Goal: Task Accomplishment & Management: Manage account settings

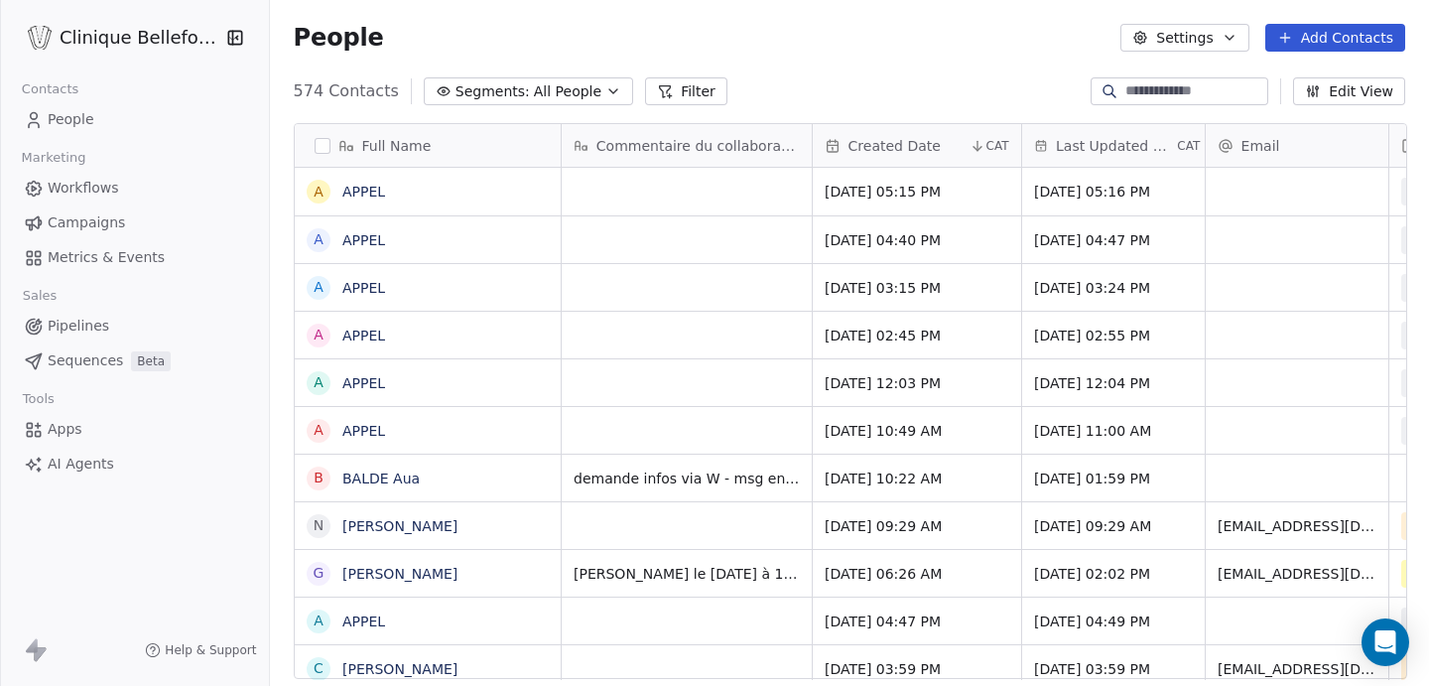
scroll to position [604, 1161]
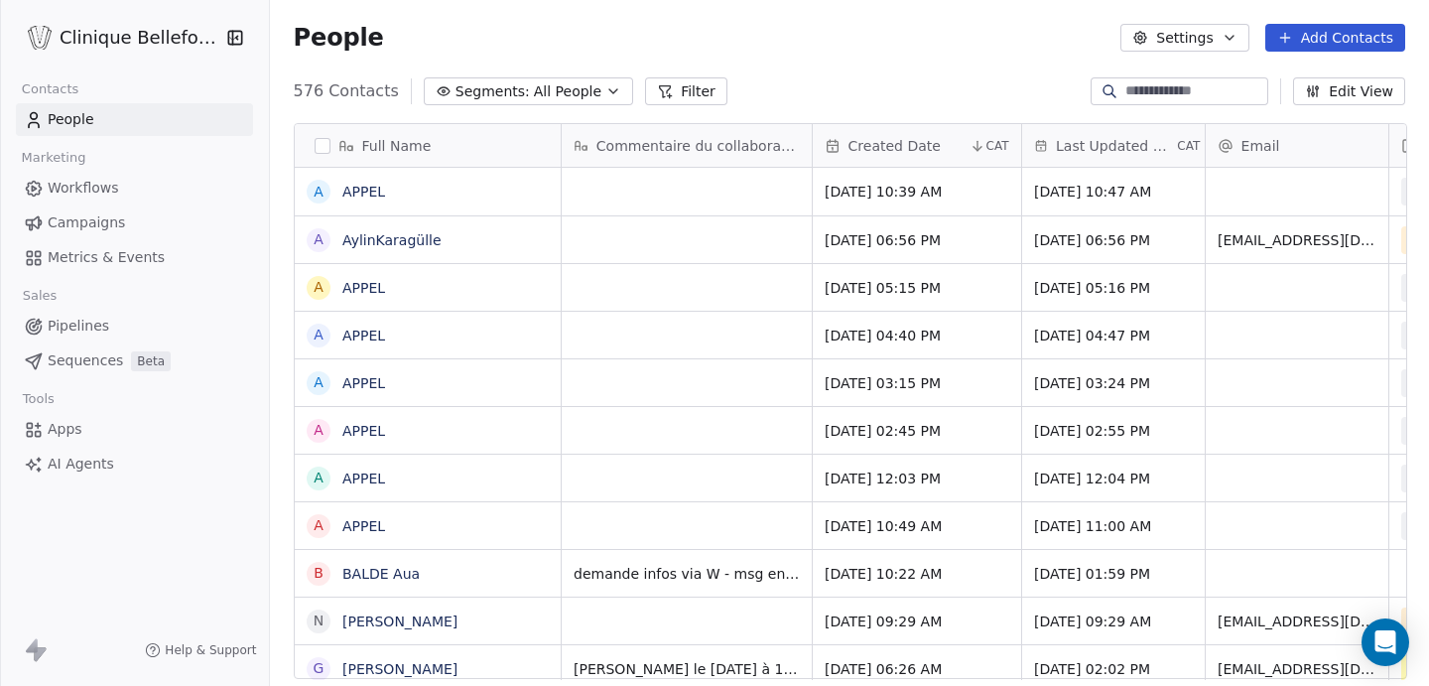
scroll to position [604, 1161]
click at [641, 242] on div "grid" at bounding box center [687, 239] width 250 height 47
type textarea "**********"
click at [861, 261] on html "Clinique Bellefontaine Contacts People Marketing Workflows Campaigns Metrics & …" at bounding box center [714, 343] width 1429 height 686
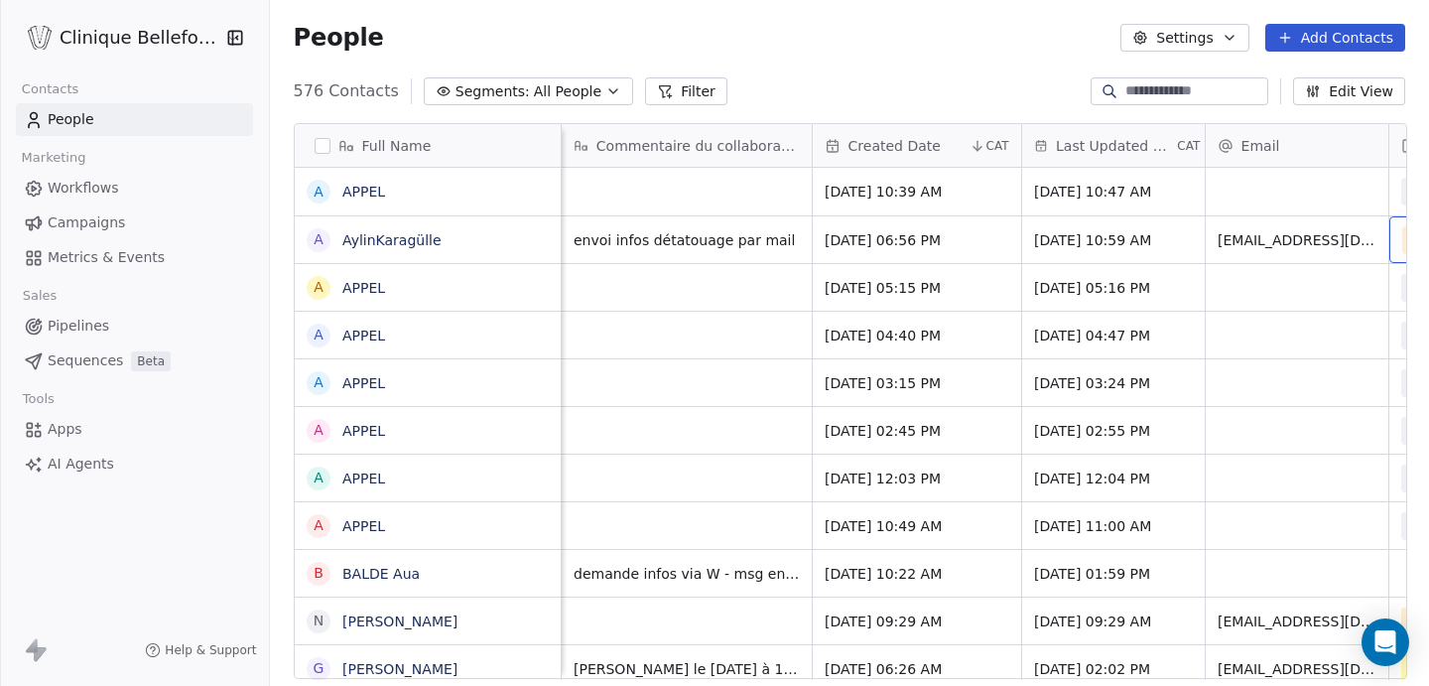
scroll to position [0, 167]
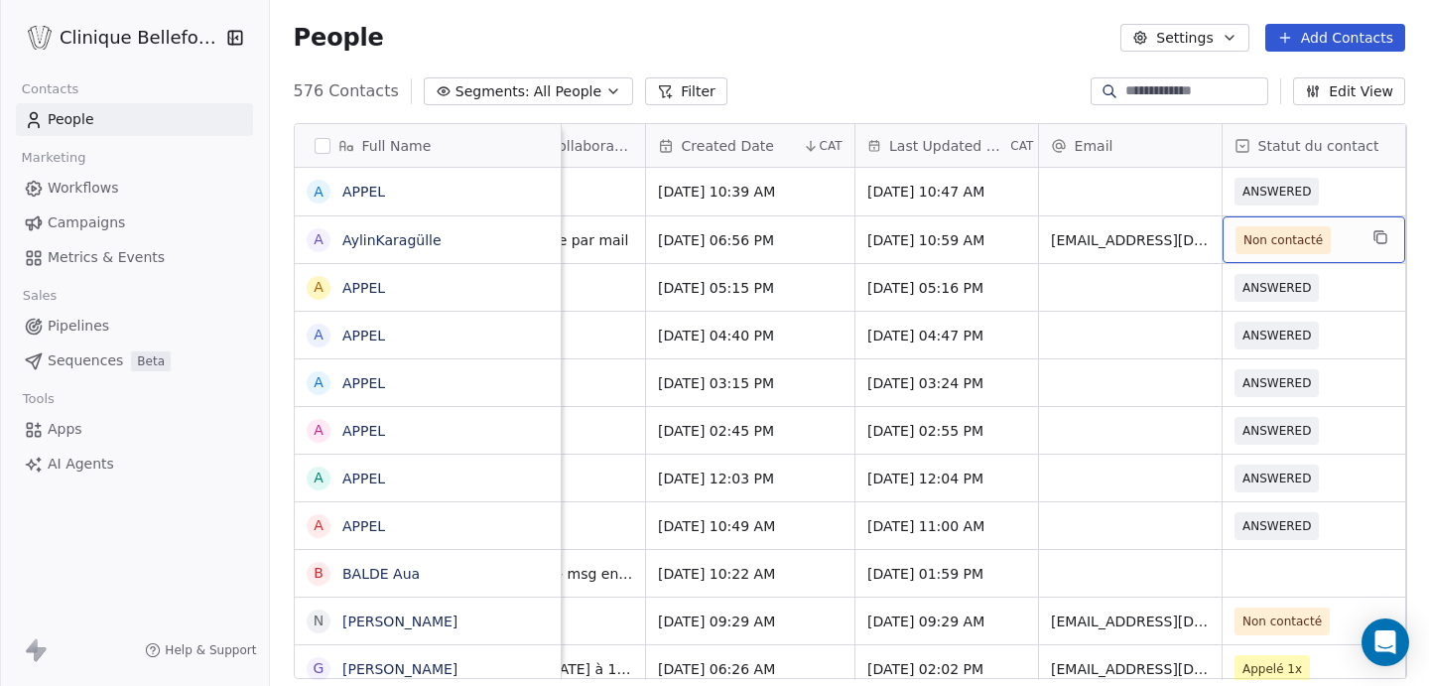
click at [1300, 238] on span "Non contacté" at bounding box center [1283, 240] width 79 height 20
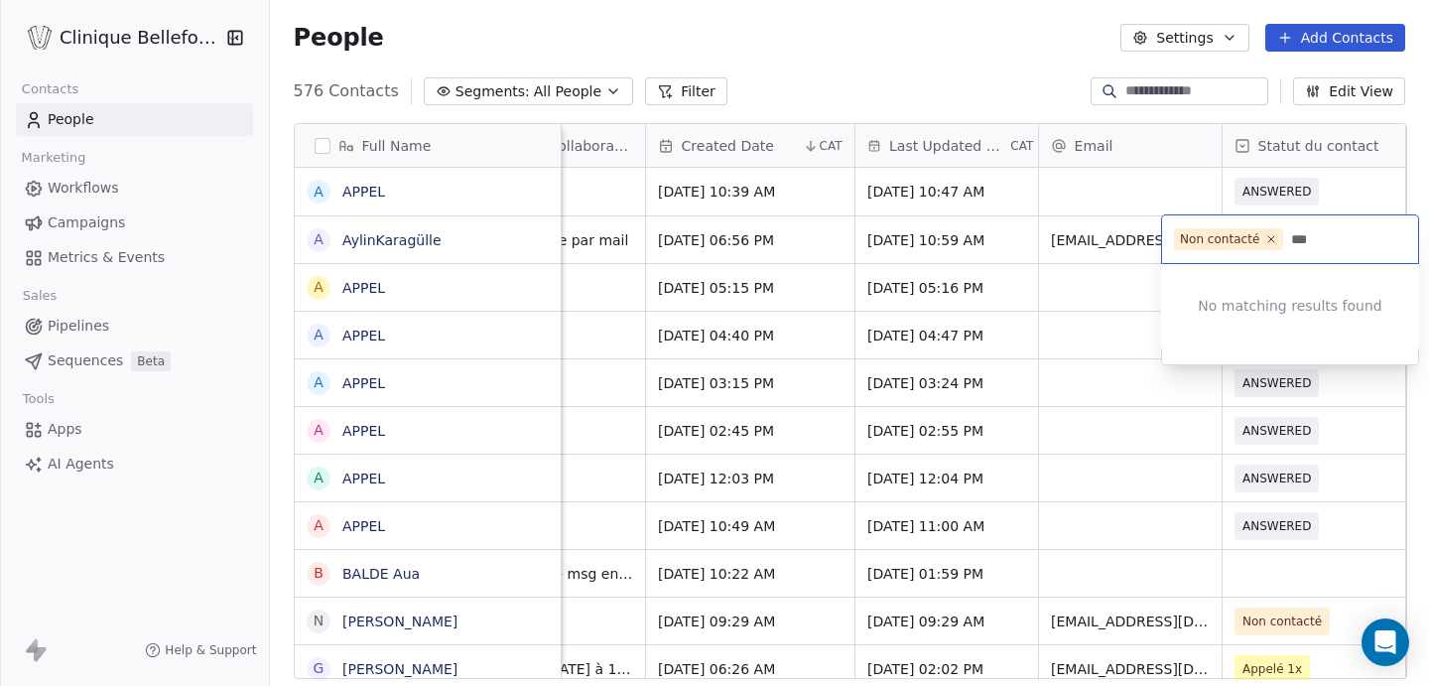
type input "****"
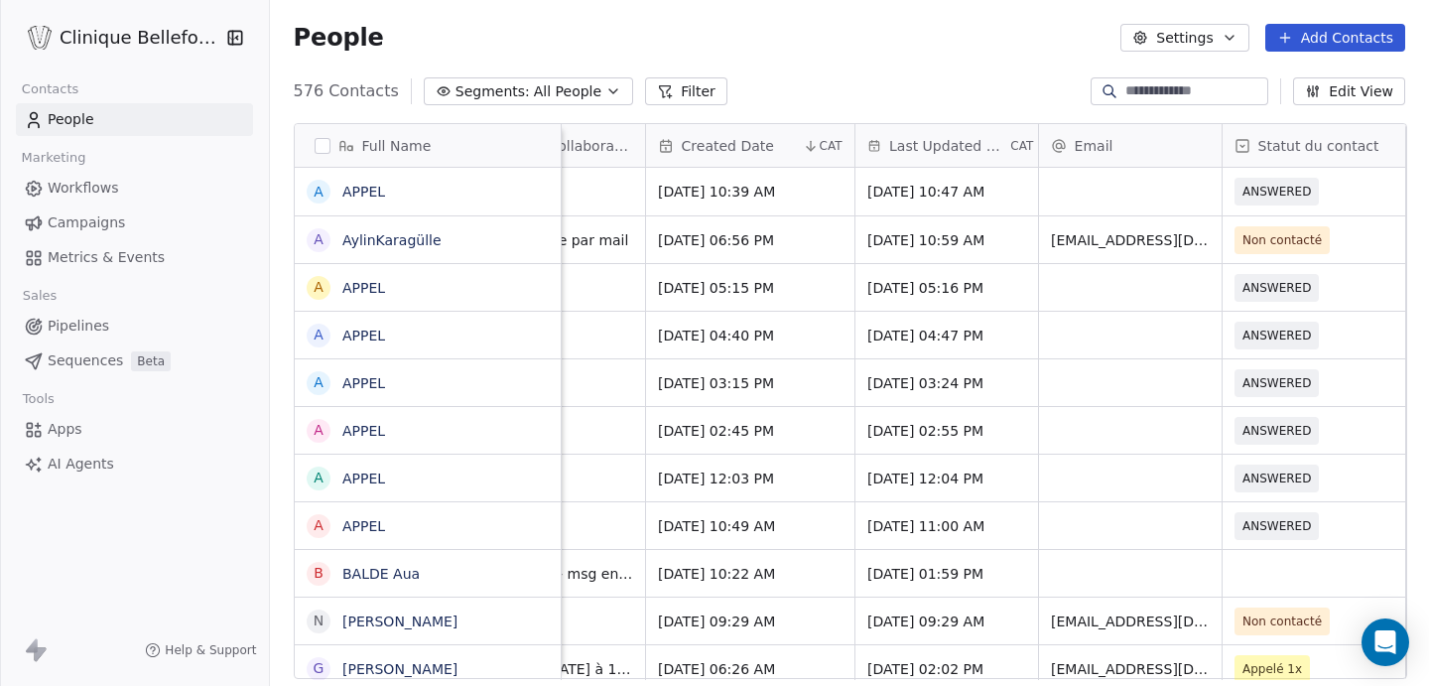
click at [1091, 232] on html "Clinique Bellefontaine Contacts People Marketing Workflows Campaigns Metrics & …" at bounding box center [714, 343] width 1429 height 686
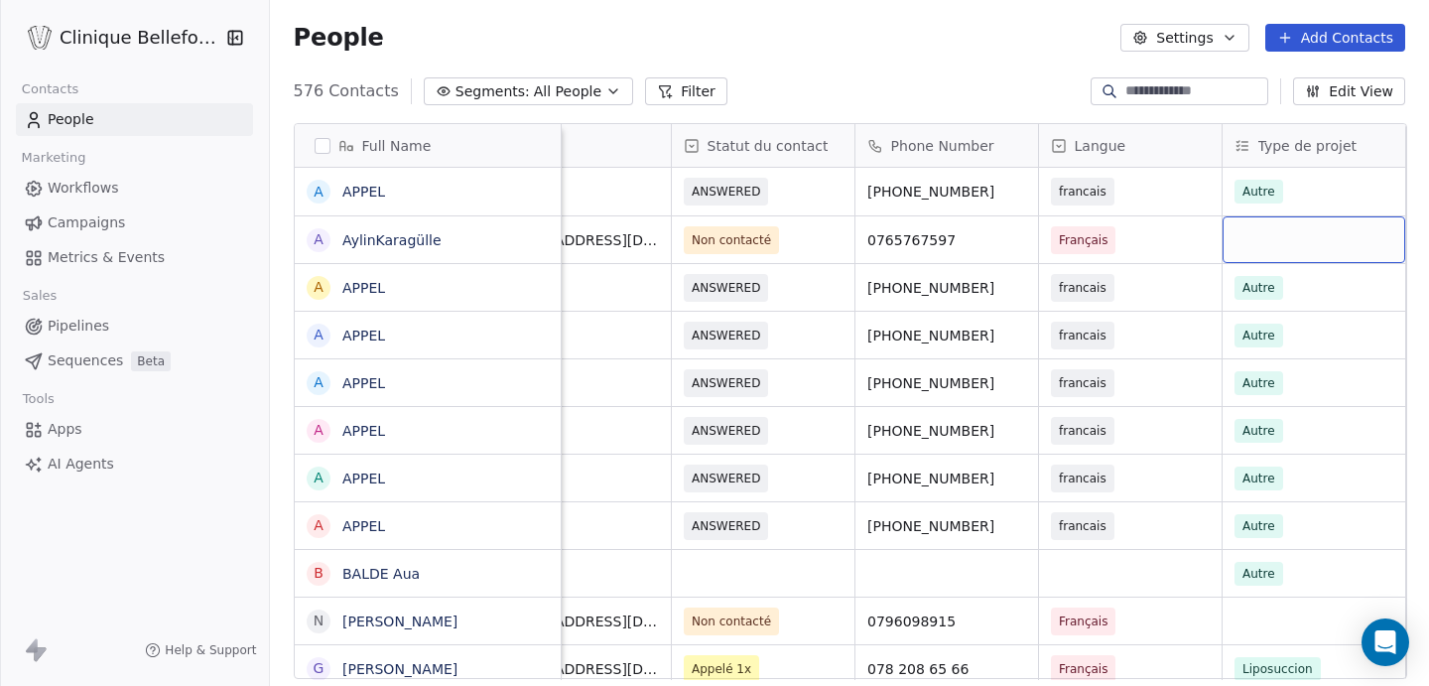
scroll to position [0, 901]
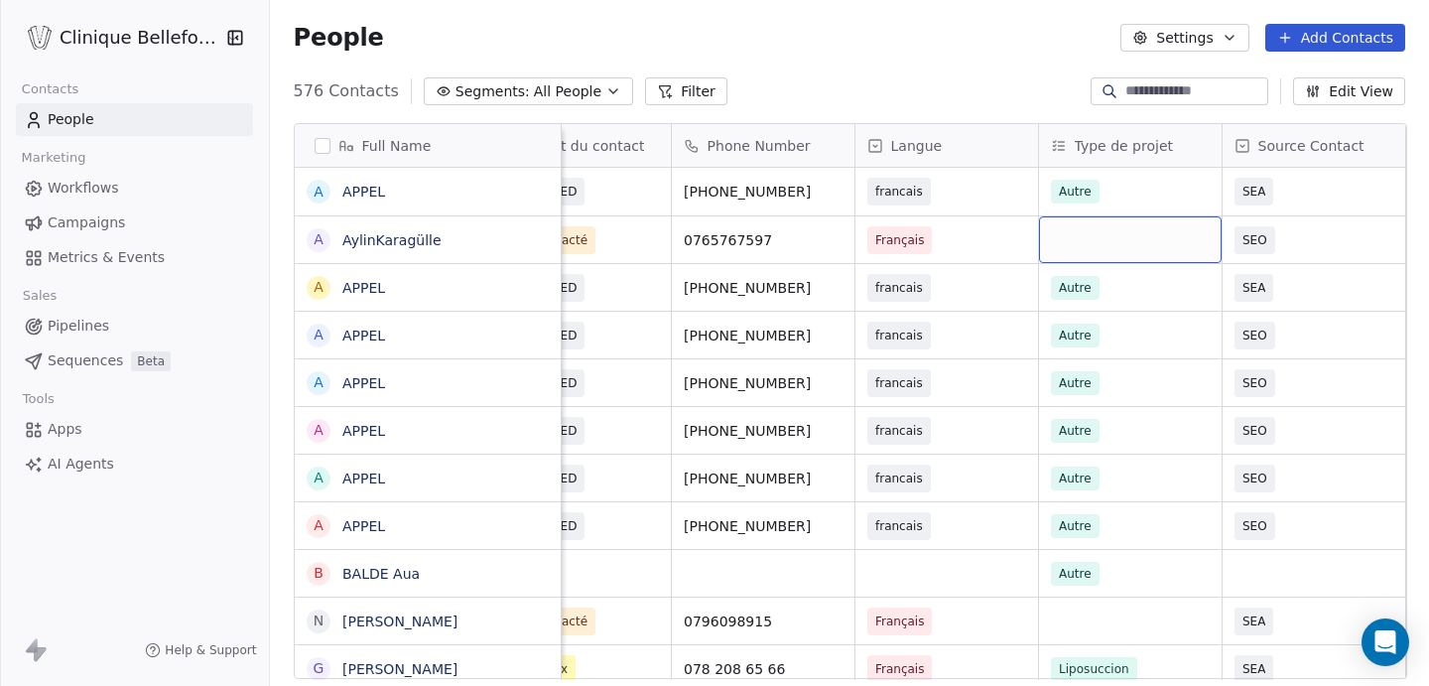
click at [1151, 241] on div "grid" at bounding box center [1130, 239] width 183 height 47
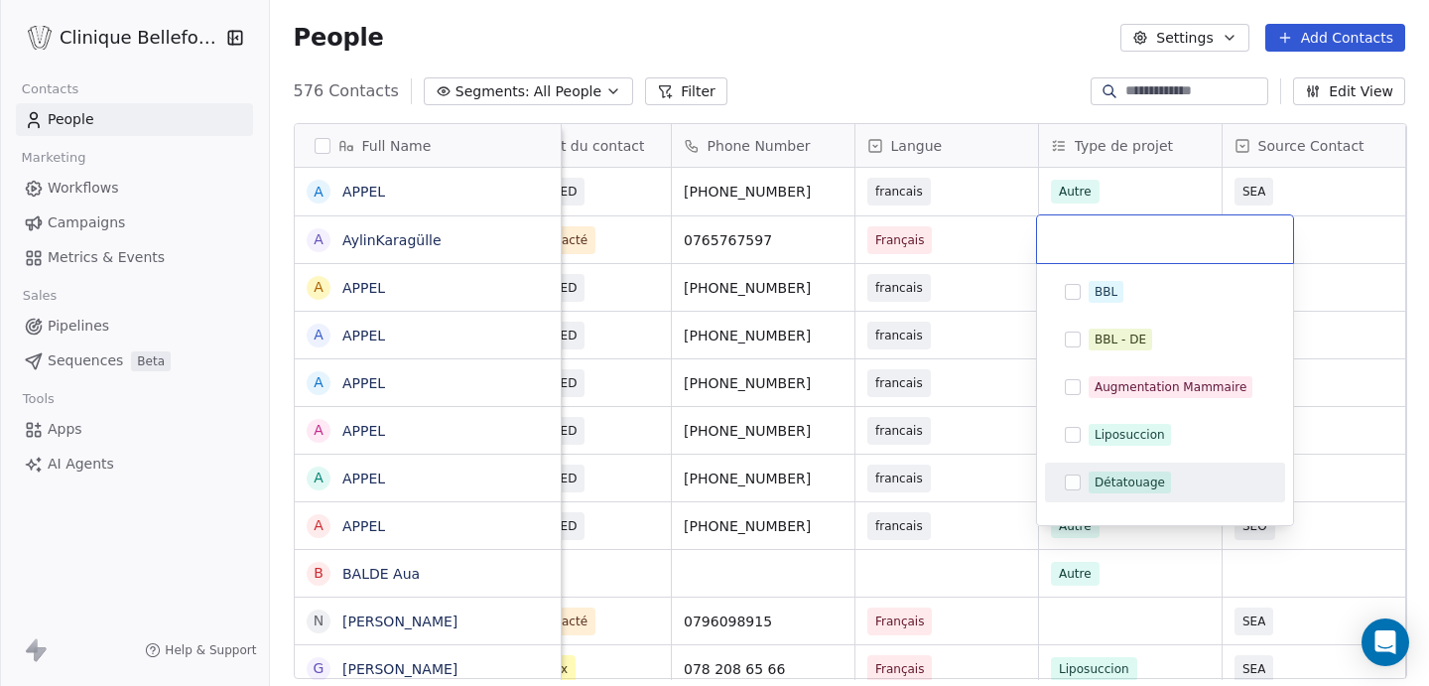
click at [1070, 481] on button "Suggestions" at bounding box center [1073, 482] width 16 height 16
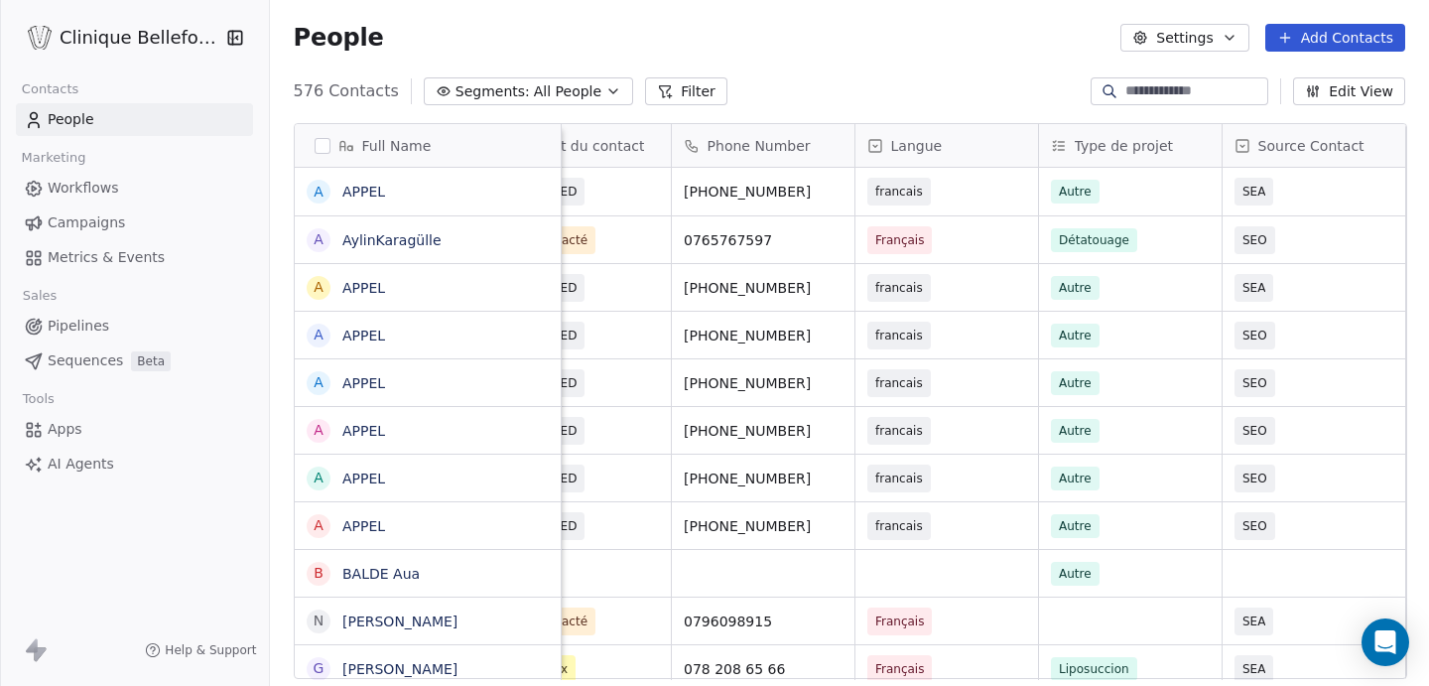
click at [1346, 231] on html "Clinique Bellefontaine Contacts People Marketing Workflows Campaigns Metrics & …" at bounding box center [714, 343] width 1429 height 686
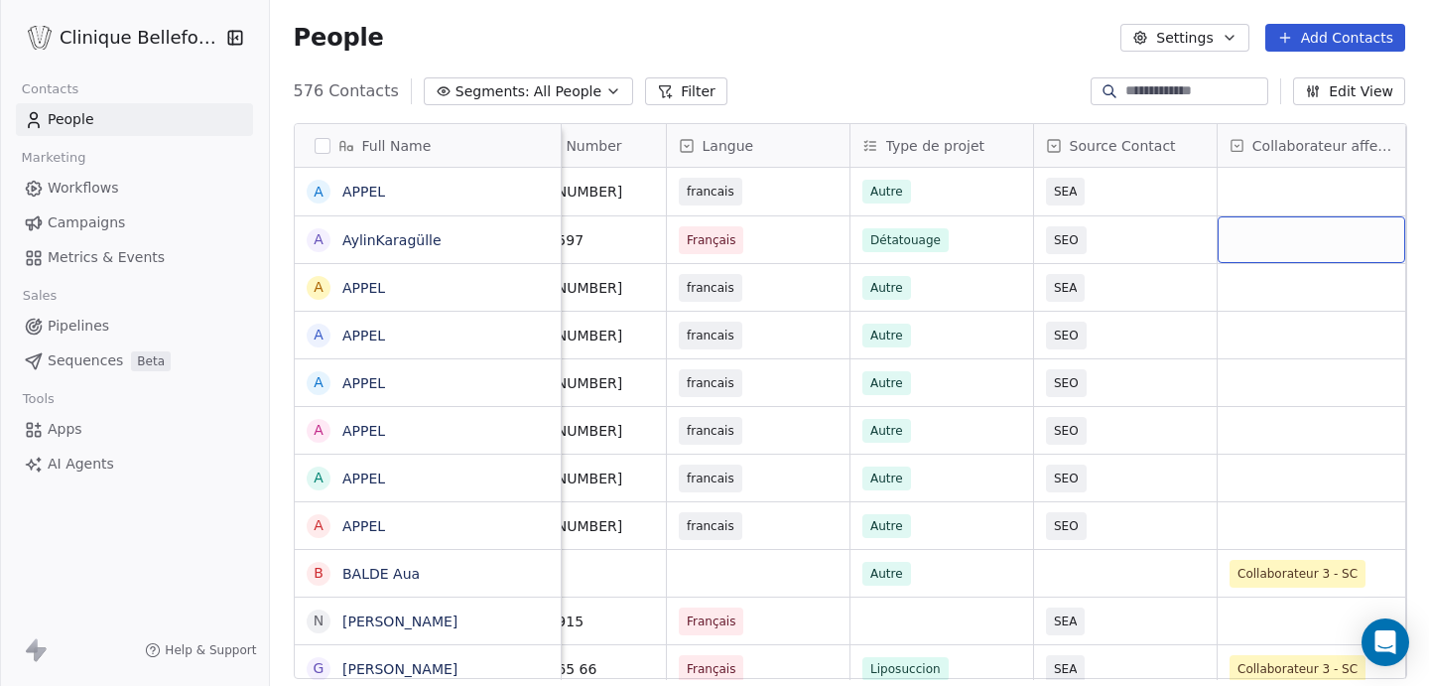
click at [1346, 231] on div "grid" at bounding box center [1312, 239] width 188 height 47
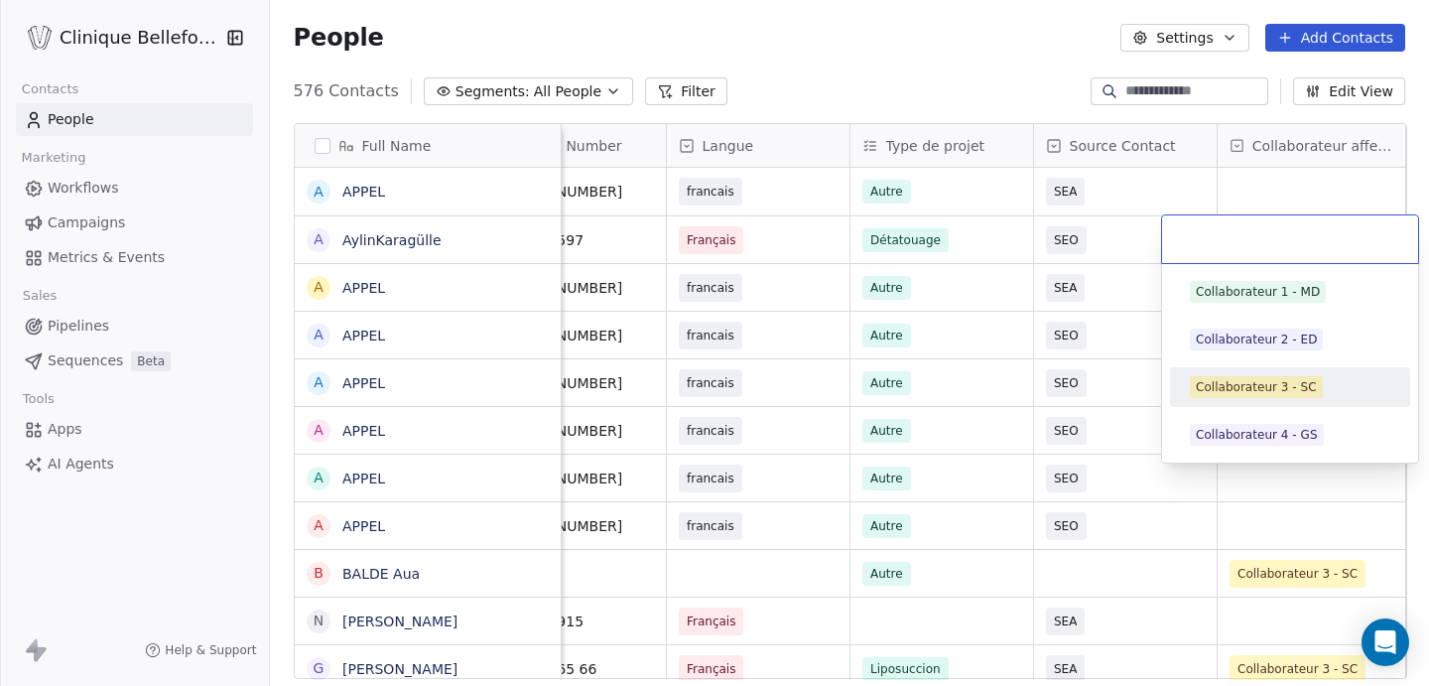
click at [1234, 379] on div "Collaborateur 3 - SC" at bounding box center [1256, 387] width 121 height 18
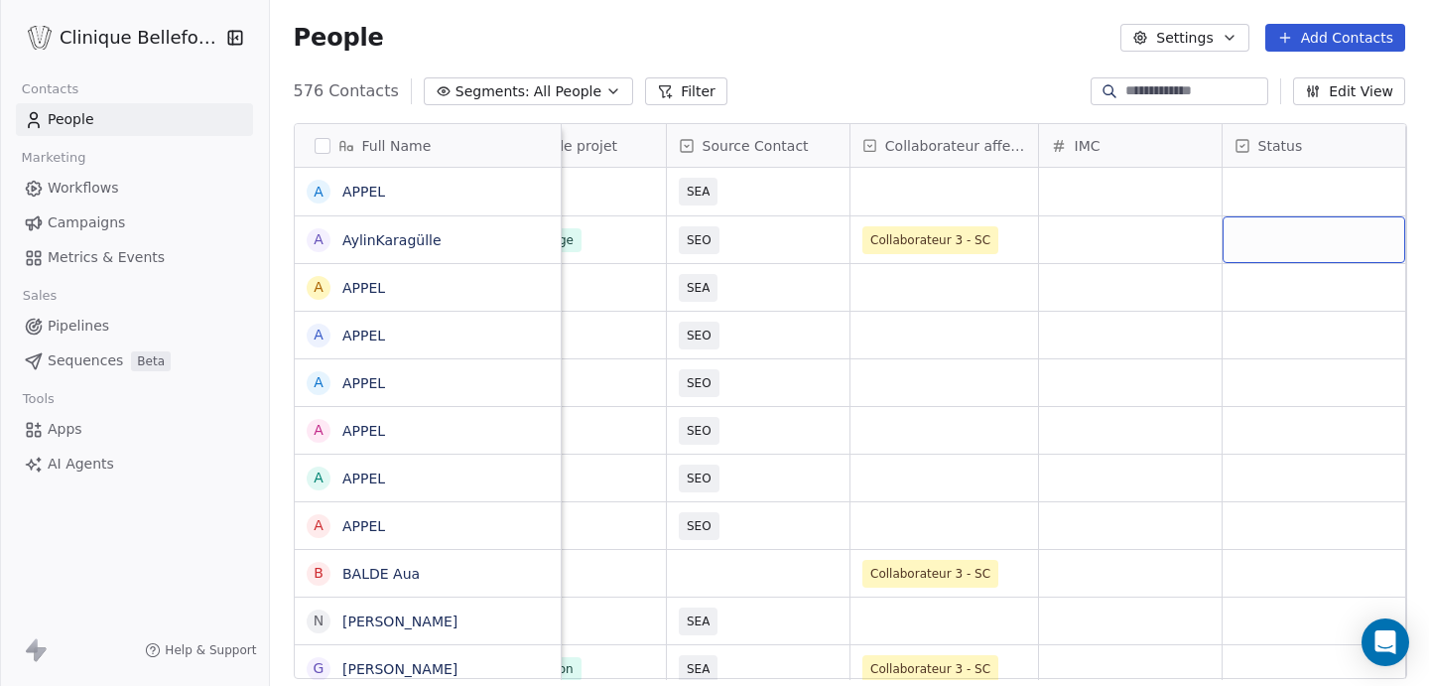
scroll to position [0, 1641]
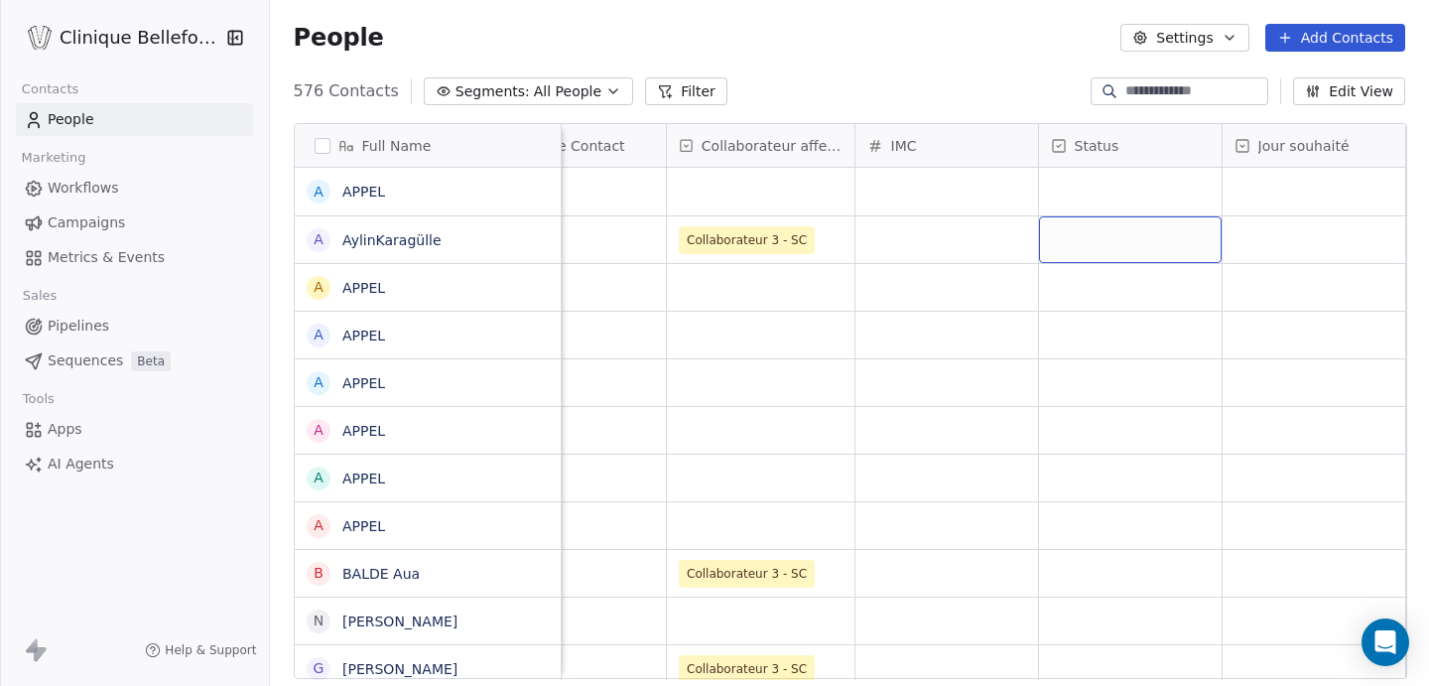
click at [1154, 244] on div "grid" at bounding box center [1130, 239] width 183 height 47
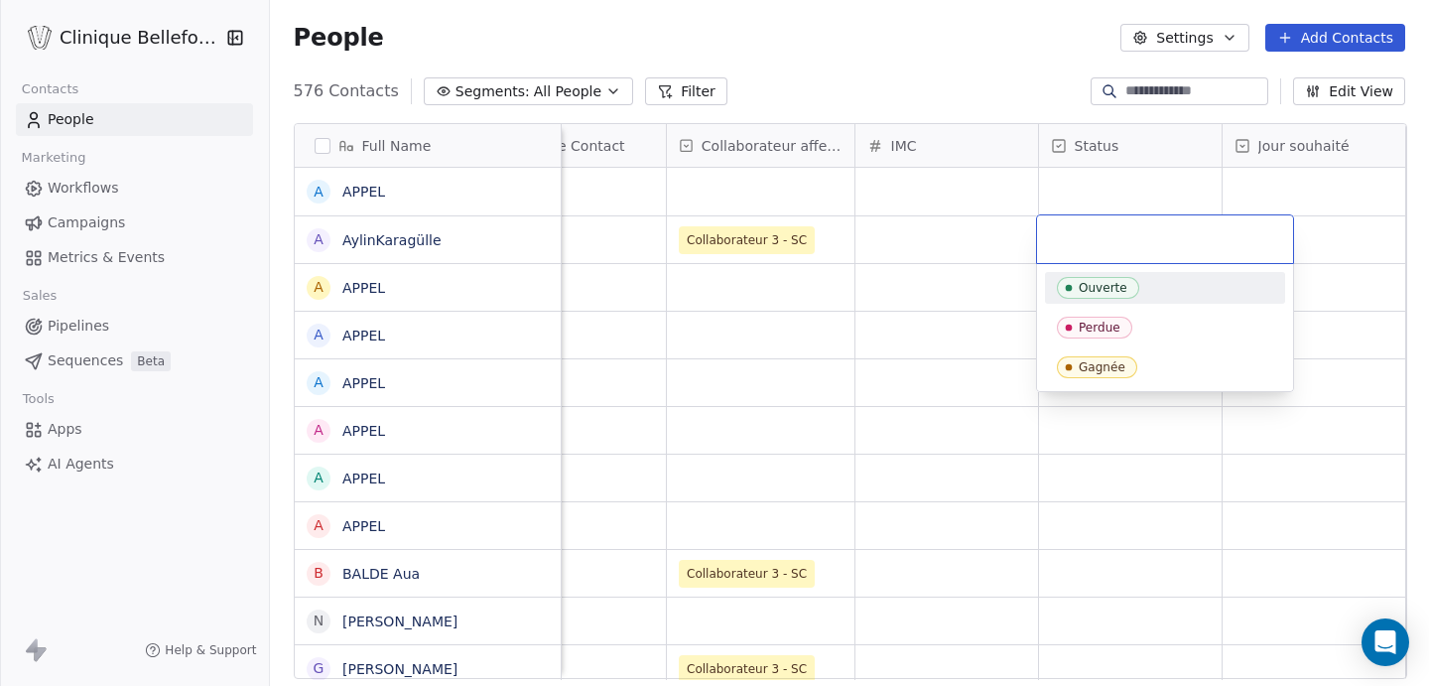
click at [1094, 288] on div "Ouverte" at bounding box center [1103, 288] width 49 height 14
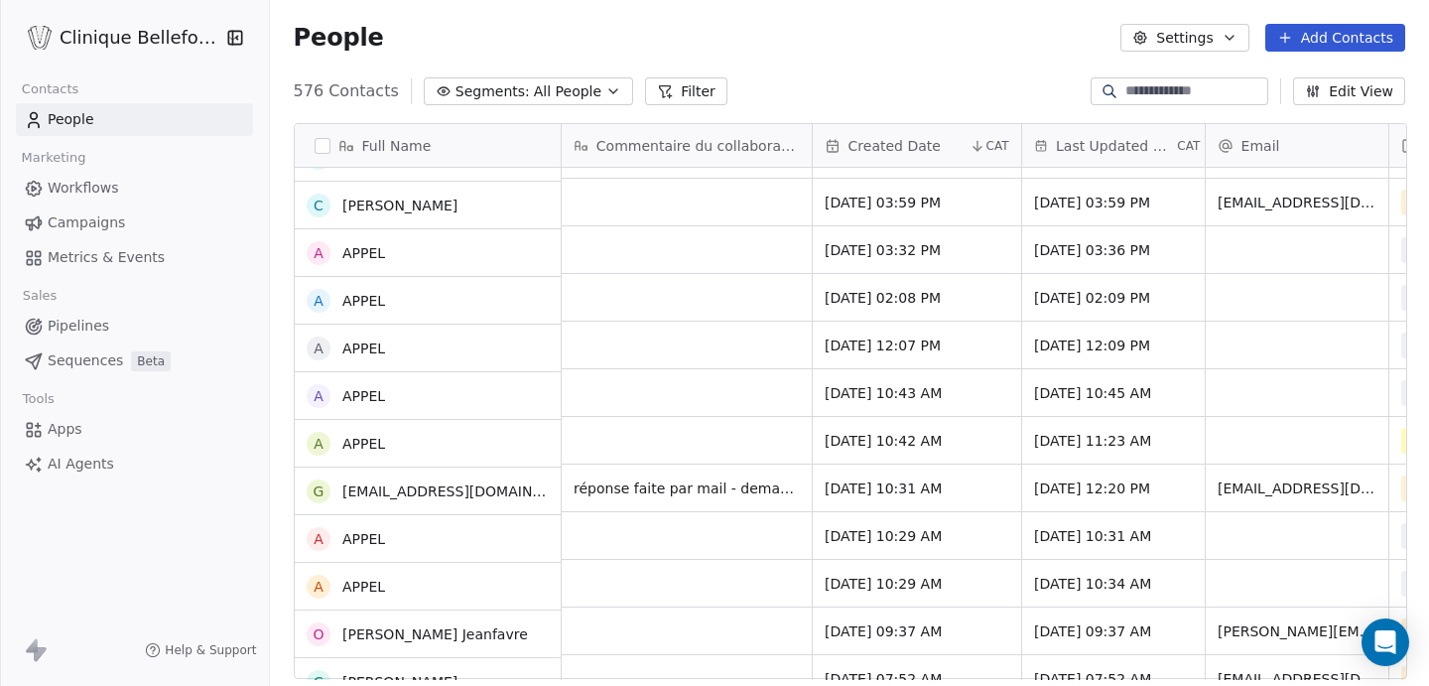
scroll to position [563, 0]
